Goal: Navigation & Orientation: Find specific page/section

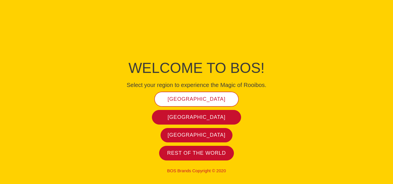
click at [183, 98] on span "[GEOGRAPHIC_DATA]" at bounding box center [197, 99] width 58 height 7
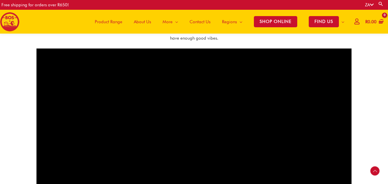
scroll to position [381, 0]
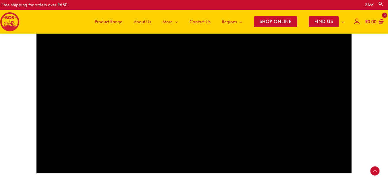
click at [108, 19] on span "Product Range" at bounding box center [109, 21] width 28 height 17
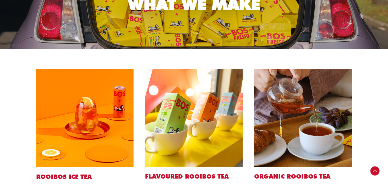
scroll to position [172, 0]
